Goal: Navigation & Orientation: Go to known website

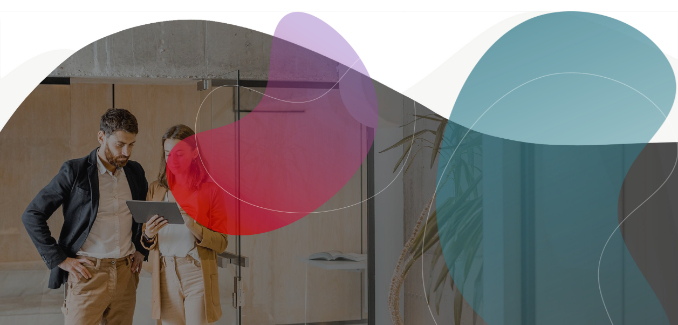
scroll to position [1834, 0]
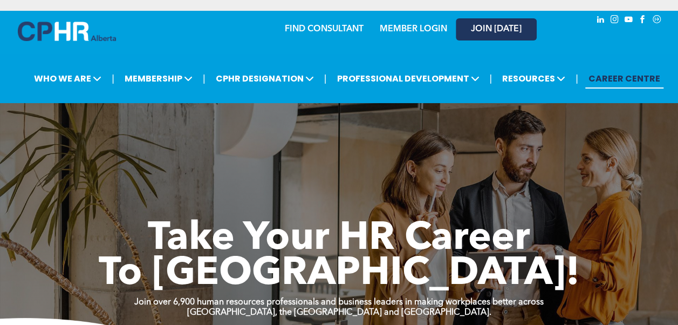
click at [497, 23] on link "JOIN [DATE]" at bounding box center [496, 29] width 81 height 22
click at [487, 28] on span "JOIN [DATE]" at bounding box center [496, 29] width 51 height 10
